Goal: Navigation & Orientation: Find specific page/section

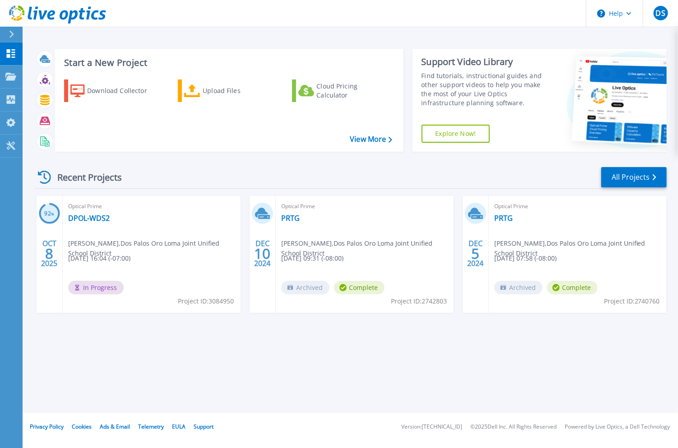
click at [166, 11] on header "Help DS End User David Simon dsimon@dpol.net Dos Palos Oro Loma Joint Unified S…" at bounding box center [339, 13] width 678 height 27
click at [171, 30] on div "Start a New Project Download Collector Upload Files Cloud Pricing Calculator Vi…" at bounding box center [351, 206] width 656 height 413
click at [538, 17] on header "Help DS End User [PERSON_NAME] [EMAIL_ADDRESS][DOMAIN_NAME] Dos Palos Oro Loma …" at bounding box center [339, 13] width 678 height 27
click at [249, 14] on header "Help DS End User [PERSON_NAME] [EMAIL_ADDRESS][DOMAIN_NAME] Dos Palos Oro Loma …" at bounding box center [339, 13] width 678 height 27
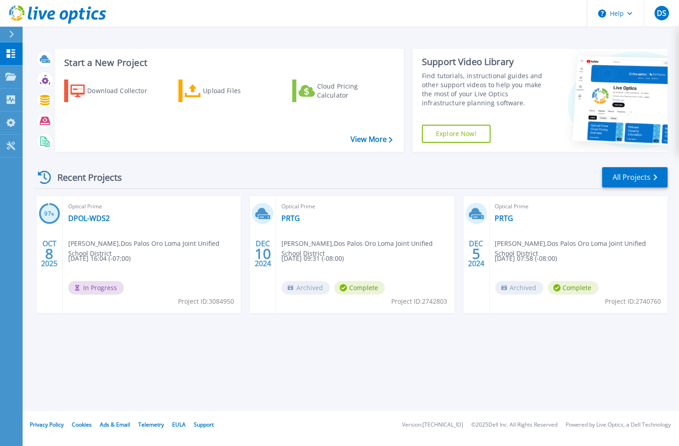
click at [659, 33] on div "Start a New Project Download Collector Upload Files Cloud Pricing Calculator Vi…" at bounding box center [351, 205] width 656 height 411
click at [205, 20] on header "Help DS End User [PERSON_NAME] [EMAIL_ADDRESS][DOMAIN_NAME] Dos Palos Oro Loma …" at bounding box center [339, 13] width 679 height 27
click at [320, 10] on header "Help DS End User [PERSON_NAME] [EMAIL_ADDRESS][DOMAIN_NAME] Dos Palos Oro Loma …" at bounding box center [339, 13] width 679 height 27
